Goal: Entertainment & Leisure: Consume media (video, audio)

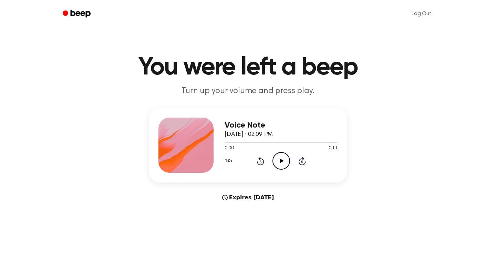
click at [284, 161] on icon "Play Audio" at bounding box center [282, 161] width 18 height 18
click at [285, 160] on icon "Pause Audio" at bounding box center [282, 161] width 18 height 18
drag, startPoint x: 263, startPoint y: 125, endPoint x: 225, endPoint y: 125, distance: 37.9
click at [225, 125] on h3 "Voice Note" at bounding box center [281, 125] width 113 height 9
click at [284, 153] on circle at bounding box center [281, 160] width 17 height 17
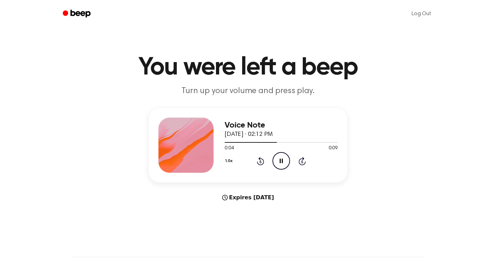
click at [260, 161] on icon "Rewind 5 seconds" at bounding box center [261, 160] width 8 height 9
